Goal: Task Accomplishment & Management: Use online tool/utility

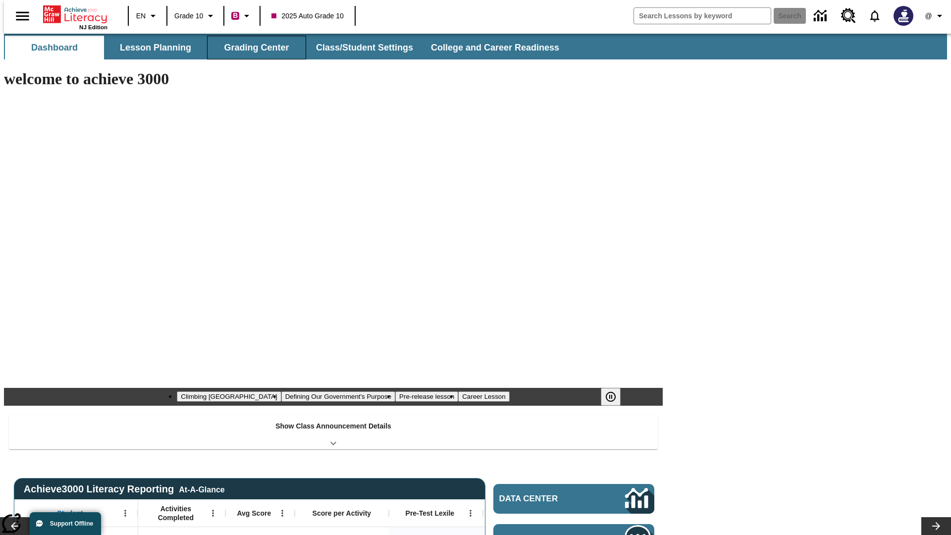
click at [253, 48] on button "Grading Center" at bounding box center [256, 48] width 99 height 24
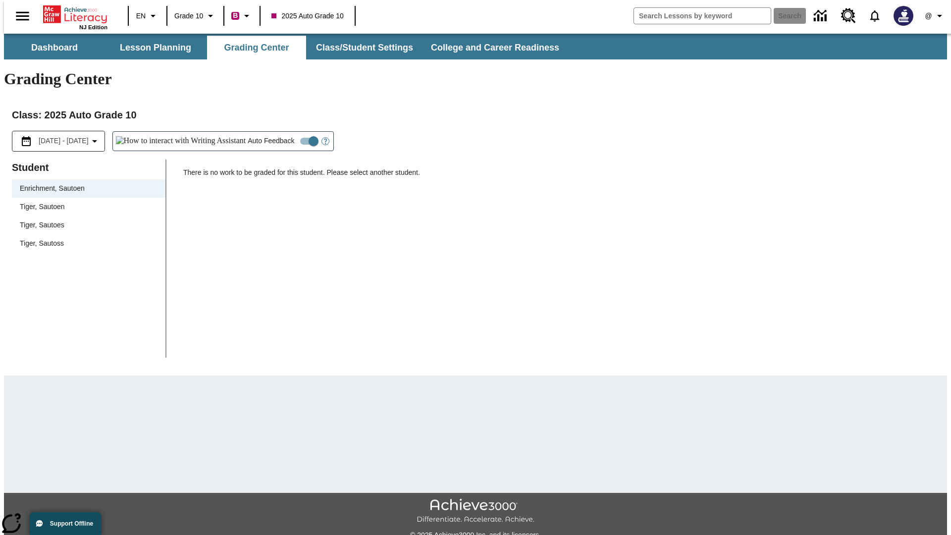
click at [85, 202] on span "Tiger, Sautoen" at bounding box center [89, 207] width 138 height 10
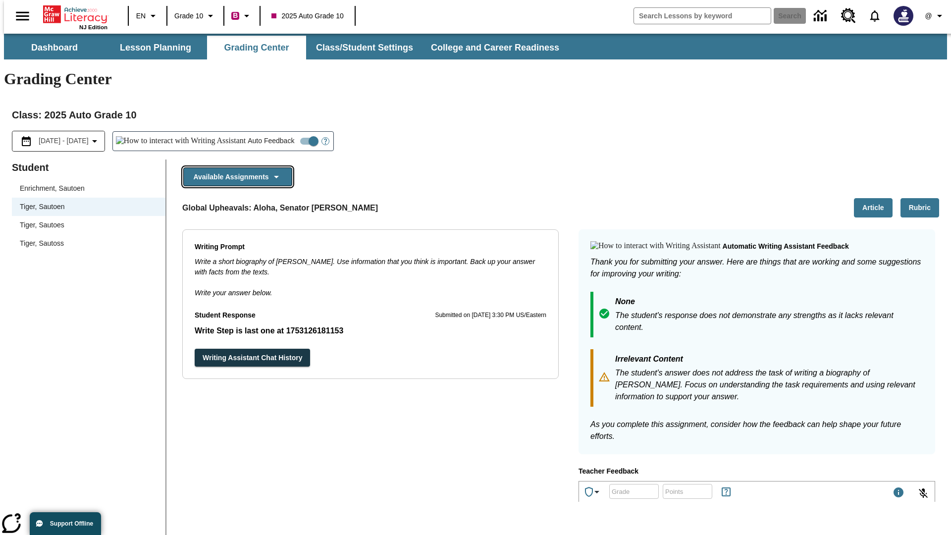
click at [235, 167] on button "Available Assignments" at bounding box center [237, 176] width 109 height 19
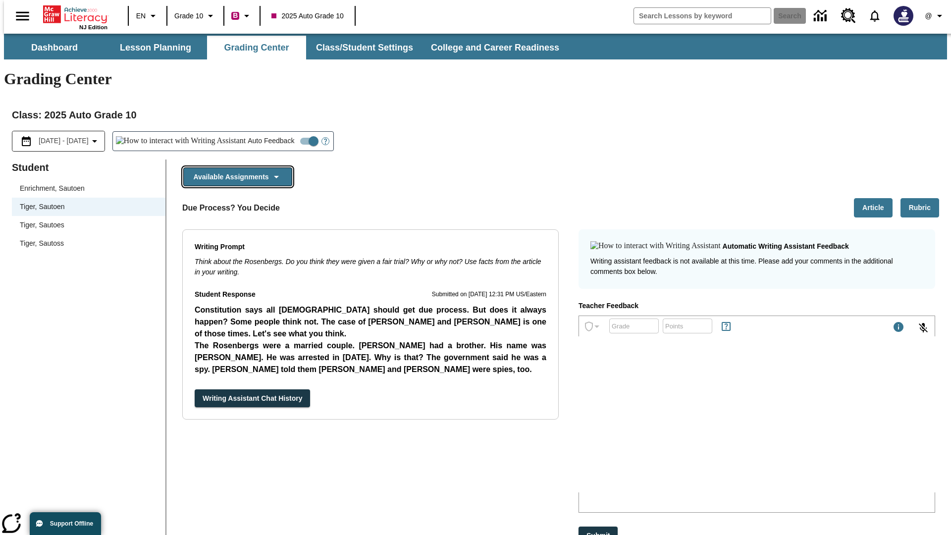
scroll to position [784, 0]
click at [195, 389] on button "Writing Assistant Chat History" at bounding box center [252, 398] width 115 height 18
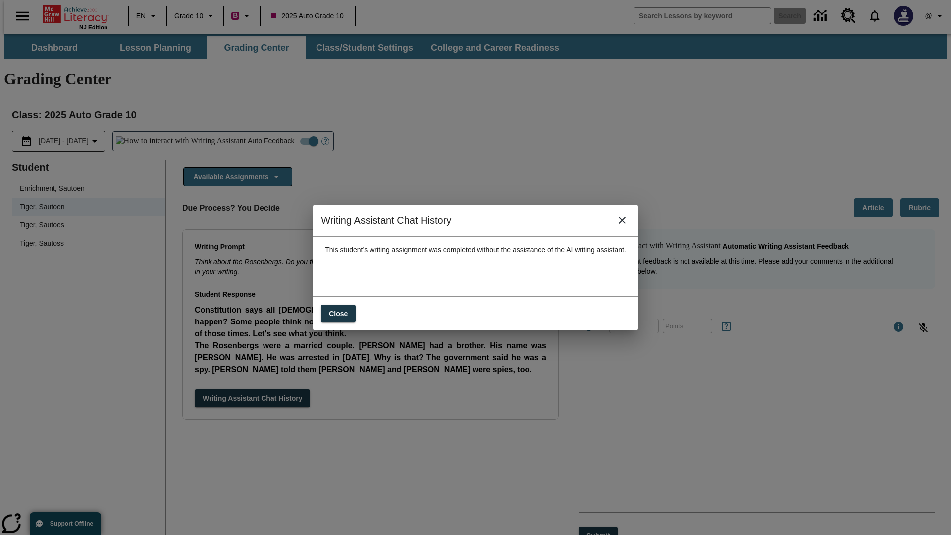
scroll to position [0, 0]
click at [626, 224] on icon "close" at bounding box center [622, 220] width 7 height 7
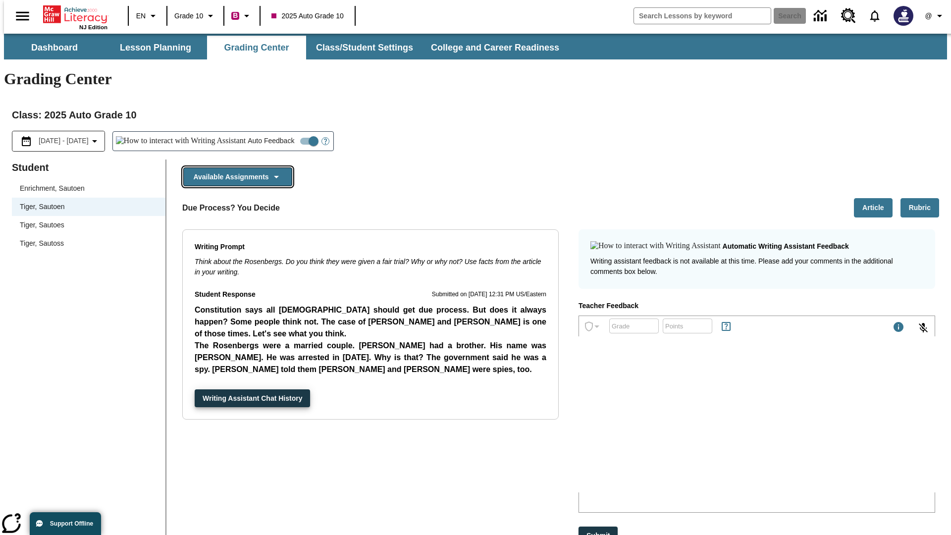
click at [235, 167] on button "Available Assignments" at bounding box center [237, 176] width 109 height 19
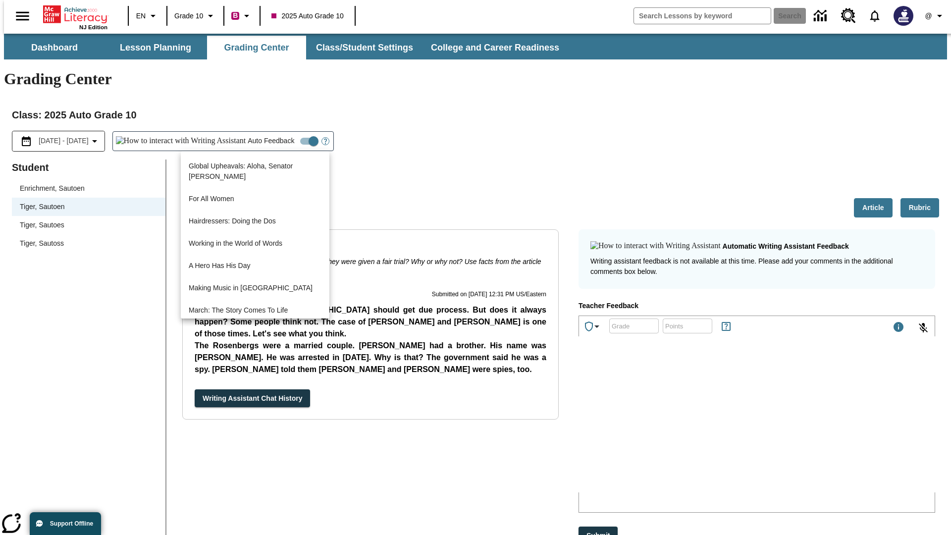
scroll to position [712, 0]
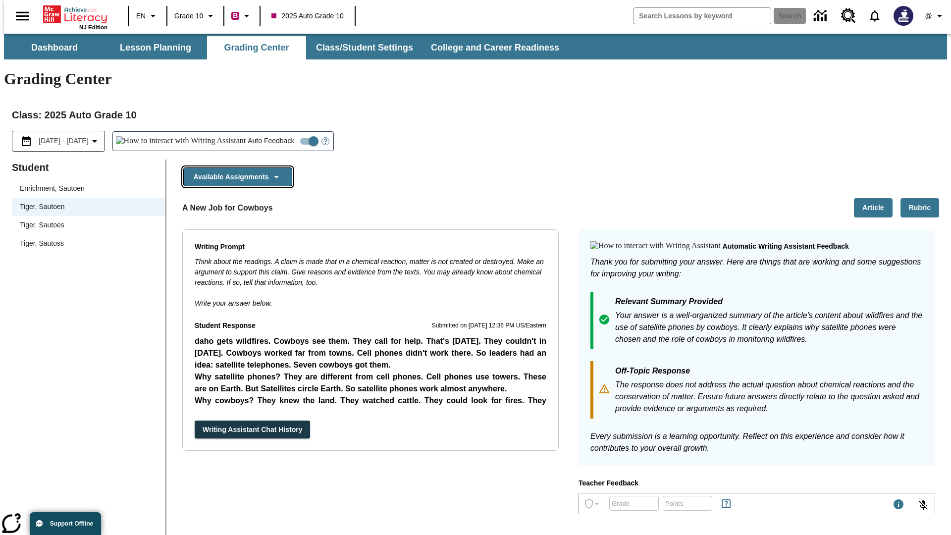
scroll to position [0, 0]
click at [195, 421] on button "Writing Assistant Chat History" at bounding box center [252, 430] width 115 height 18
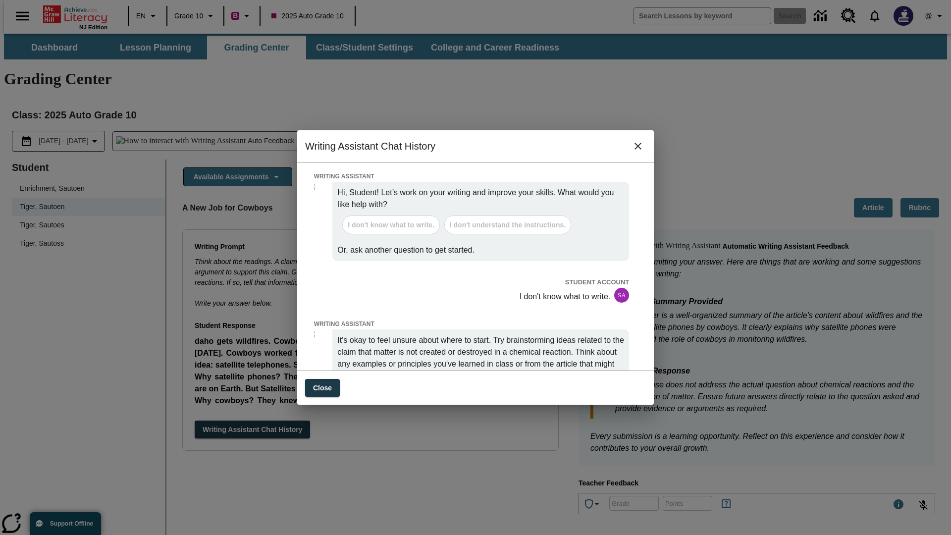
click at [638, 150] on icon "close" at bounding box center [638, 146] width 7 height 7
